Goal: Information Seeking & Learning: Check status

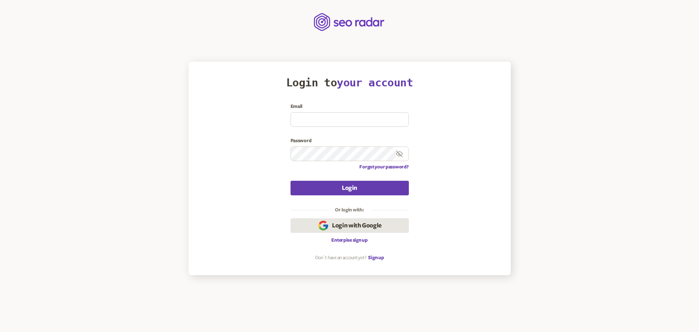
click at [328, 221] on icon "button" at bounding box center [323, 226] width 12 height 12
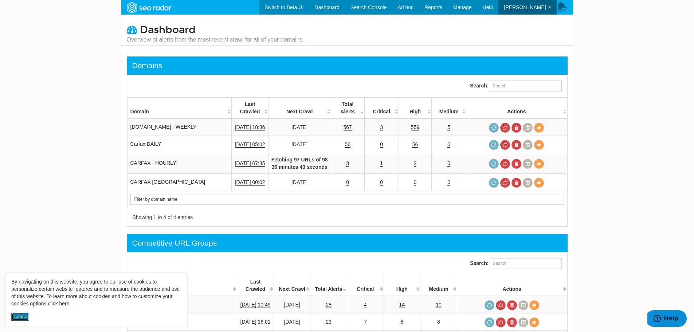
click at [18, 316] on button "I agree" at bounding box center [20, 316] width 18 height 8
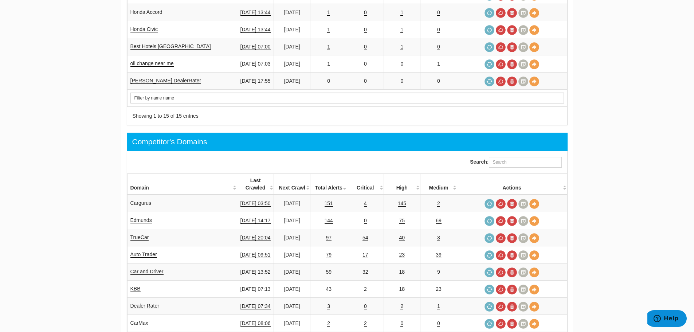
scroll to position [510, 0]
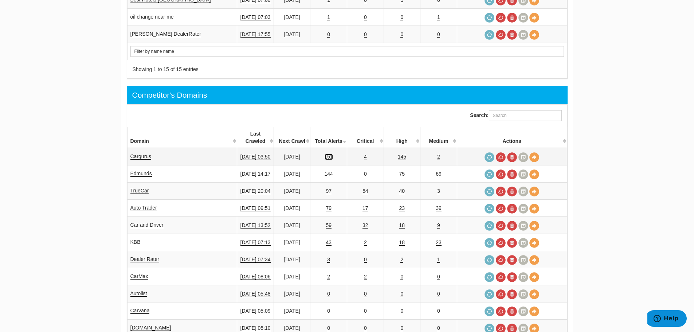
click at [333, 154] on link "151" at bounding box center [328, 157] width 8 height 6
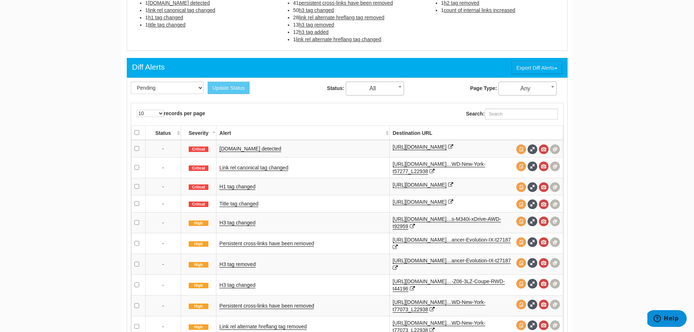
scroll to position [291, 0]
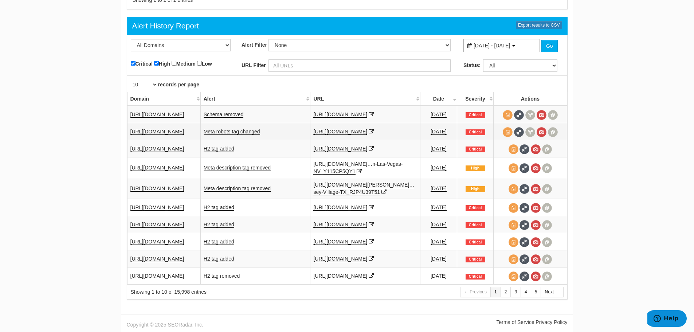
scroll to position [1019, 0]
click at [177, 39] on select "All Domains Autolist Auto Trader Car and Driver CARFAX [GEOGRAPHIC_DATA] [DOMAI…" at bounding box center [181, 45] width 100 height 12
select select "1639"
click at [131, 39] on select "All Domains Autolist Auto Trader Car and Driver CARFAX [GEOGRAPHIC_DATA] [DOMAI…" at bounding box center [181, 45] width 100 height 12
click at [545, 40] on button "Go" at bounding box center [549, 46] width 16 height 12
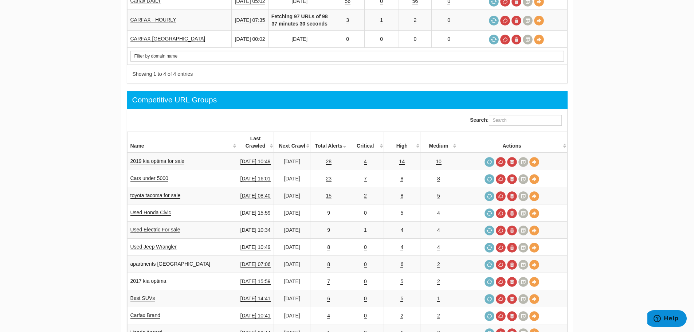
scroll to position [142, 0]
